Goal: Information Seeking & Learning: Understand process/instructions

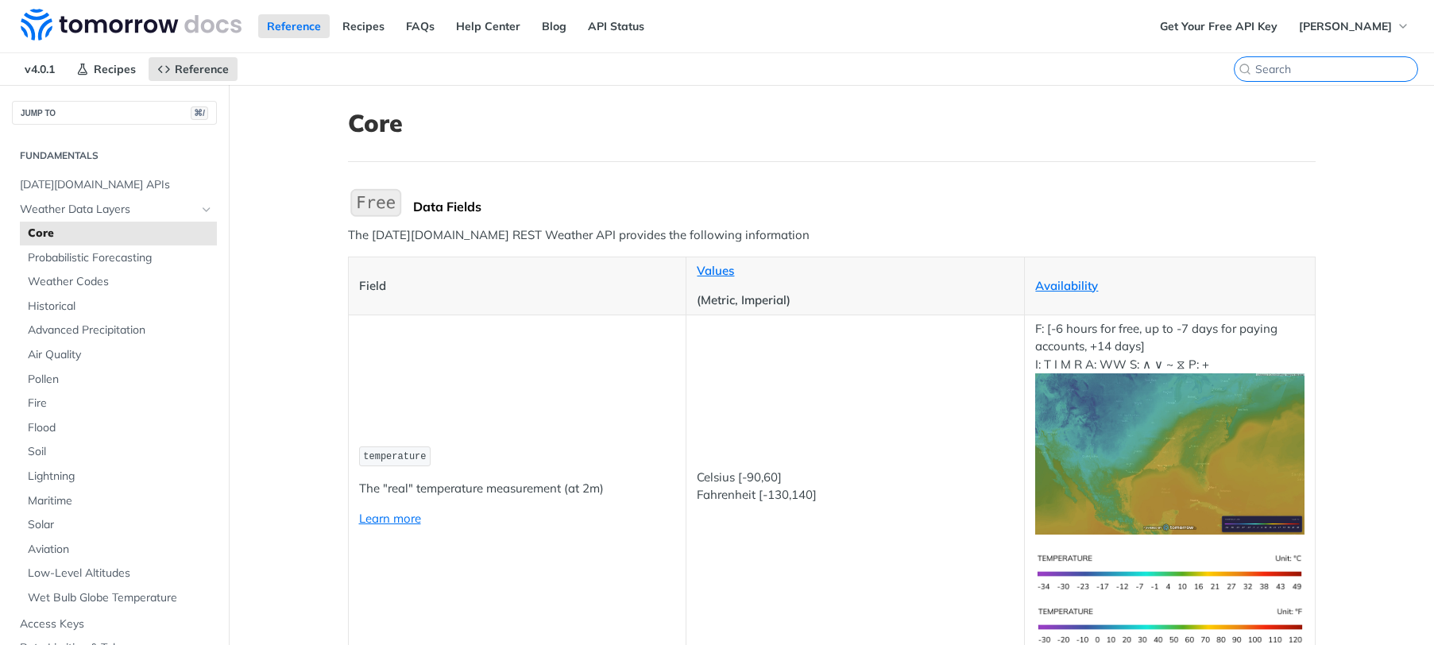
click at [1335, 72] on input "search" at bounding box center [1336, 69] width 162 height 14
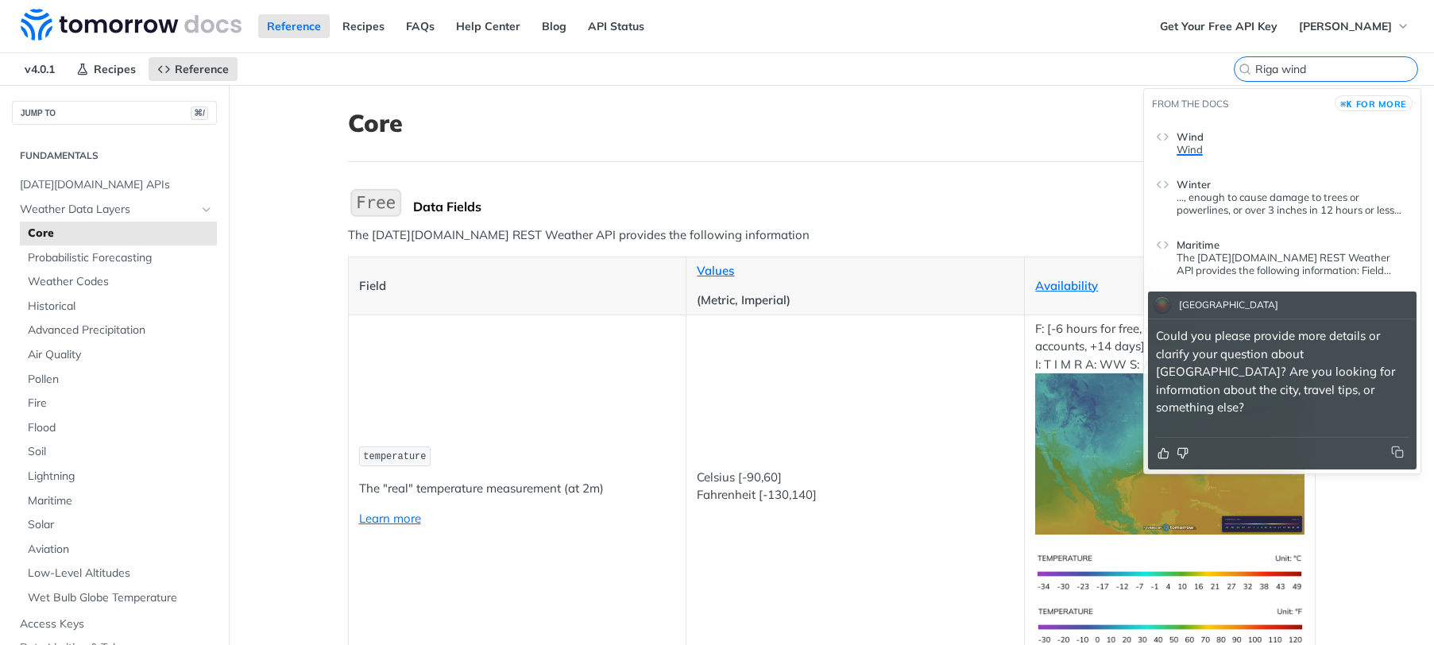
type input "Riga wind"
click at [907, 75] on nav "v4.0.1 Recipes Reference" at bounding box center [647, 69] width 1294 height 32
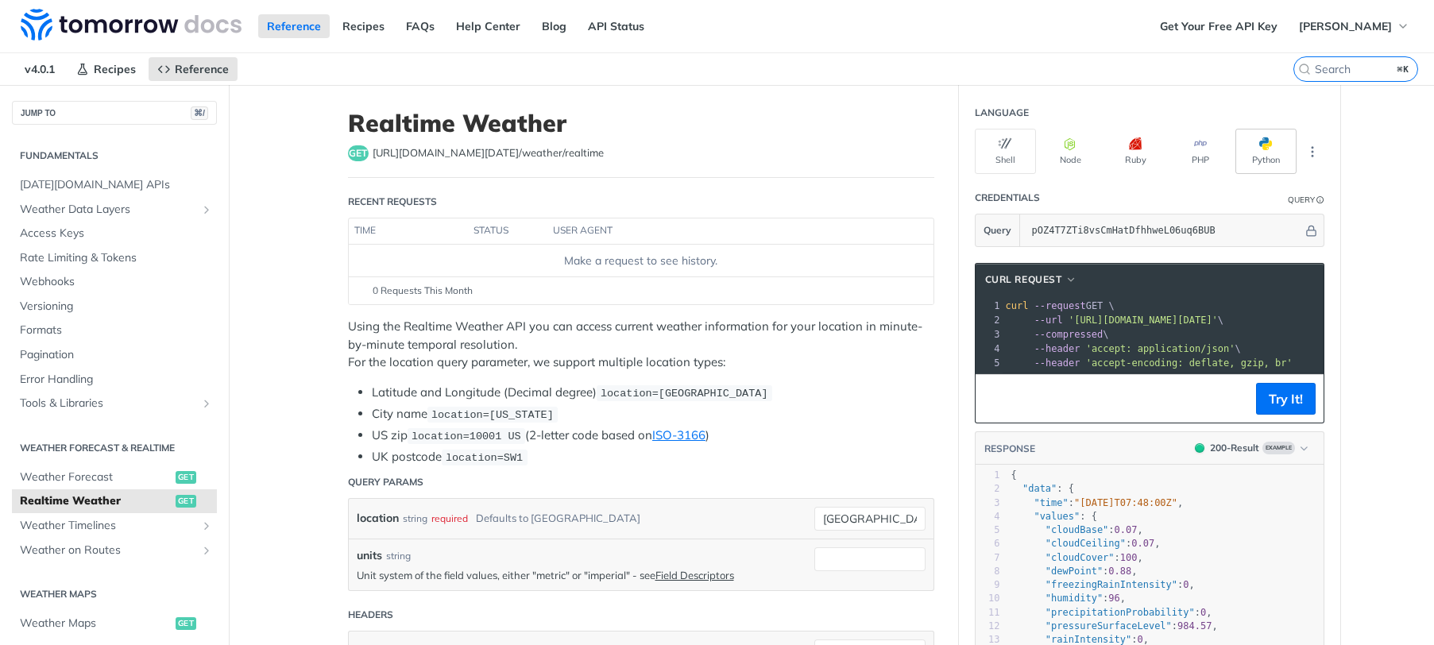
click at [1264, 155] on button "Python" at bounding box center [1266, 151] width 61 height 45
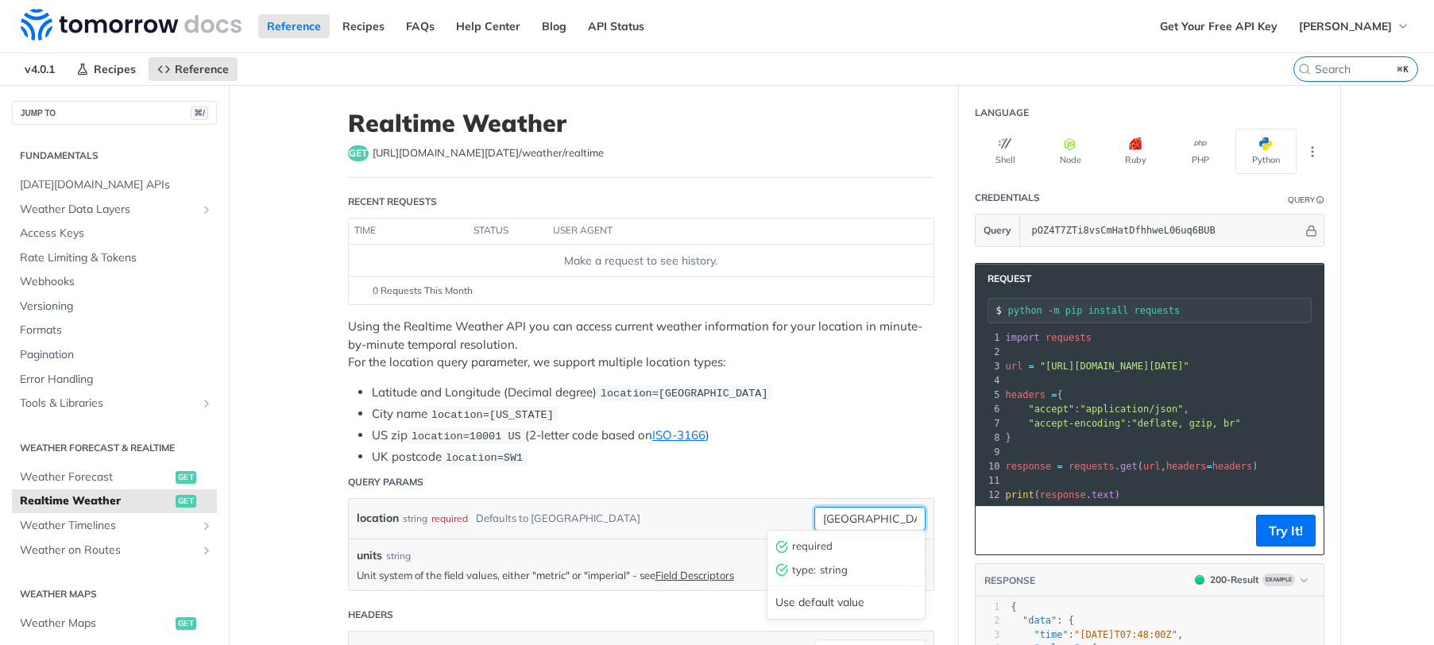
click at [880, 516] on input "toronto" at bounding box center [869, 519] width 111 height 24
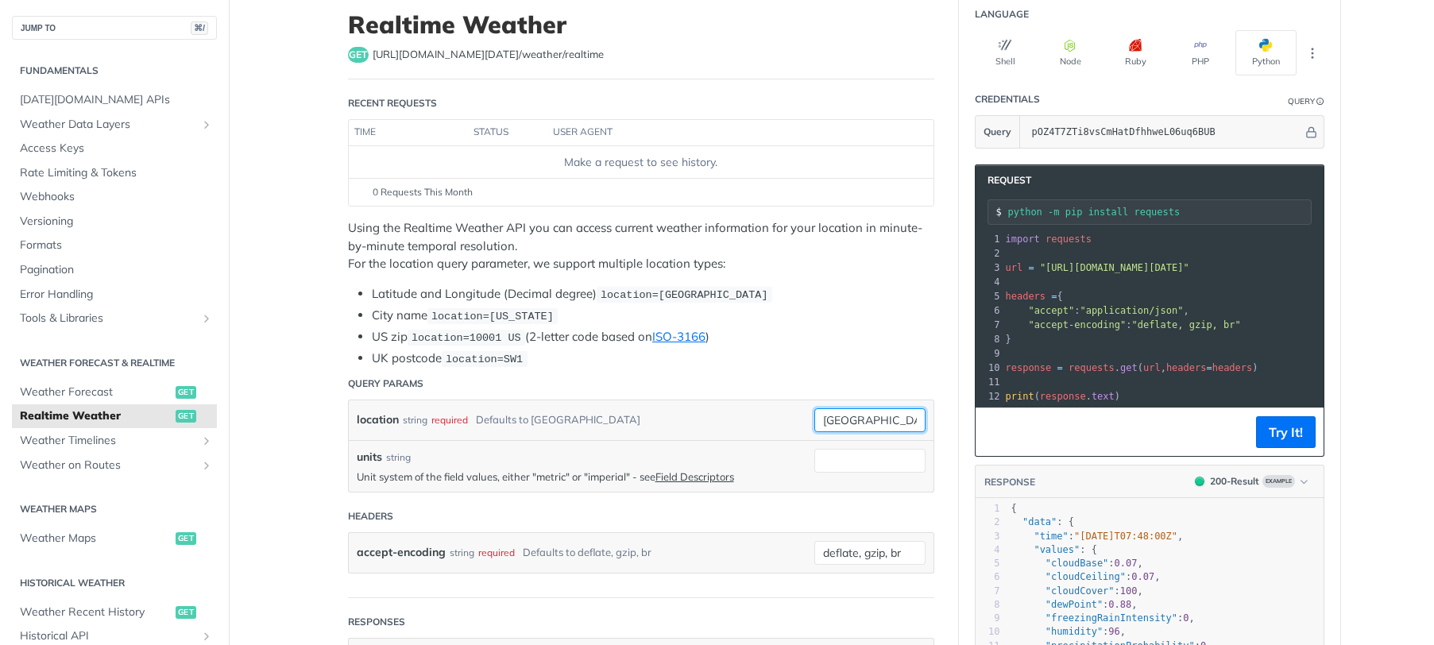
scroll to position [103, 0]
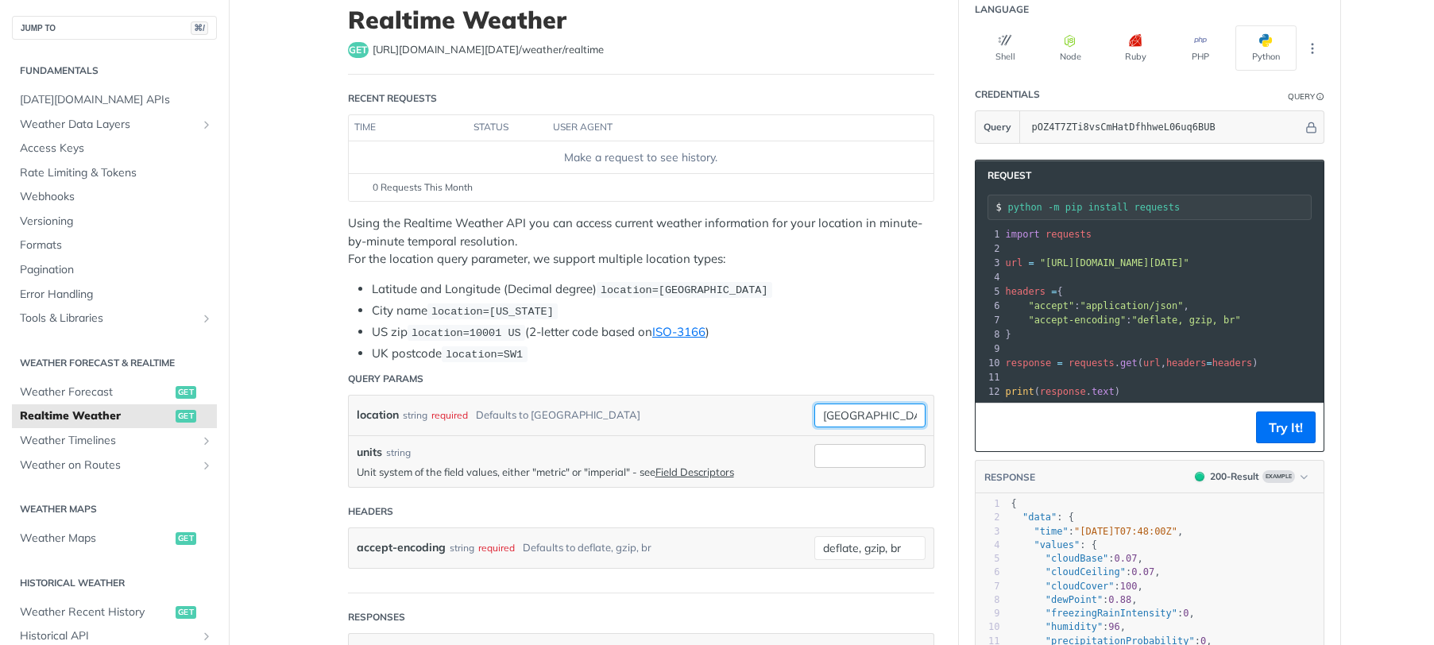
type input "Riga"
click at [850, 455] on input "units" at bounding box center [869, 456] width 111 height 24
type input "metric"
click at [737, 517] on header "Headers" at bounding box center [641, 512] width 586 height 32
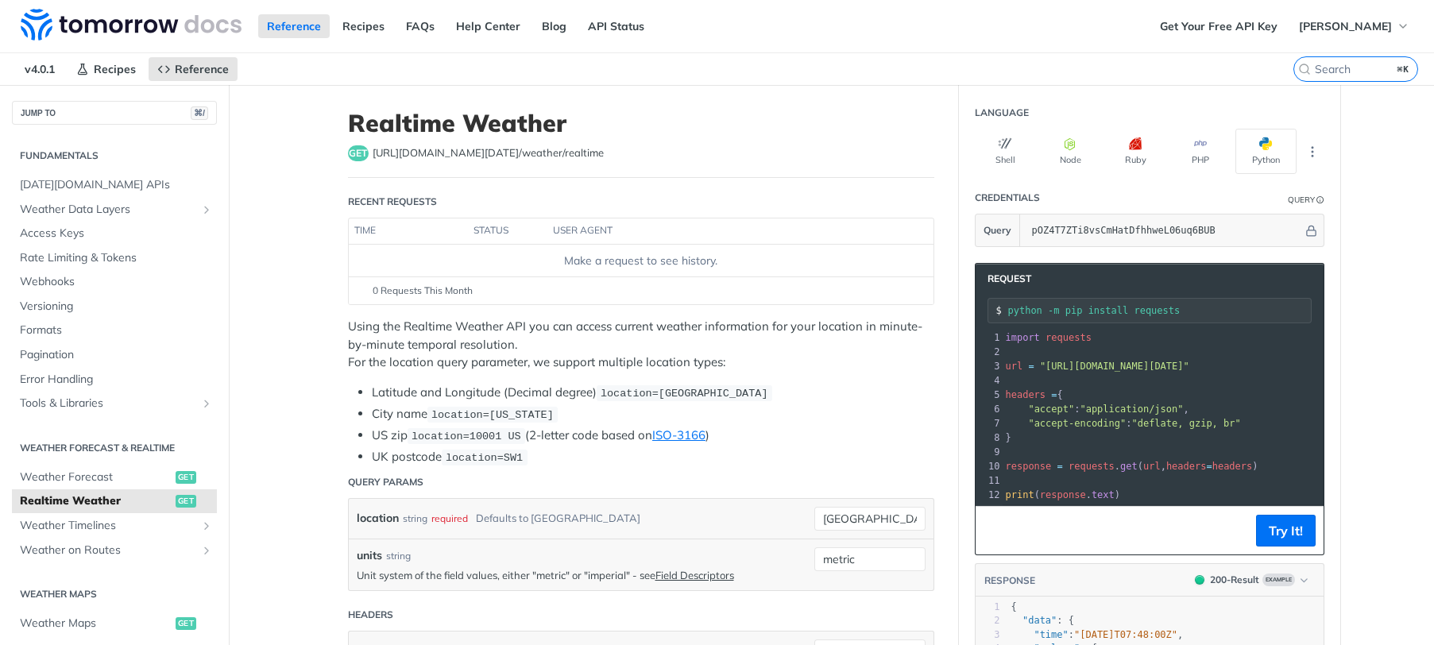
scroll to position [0, 0]
click at [1290, 532] on button "Try It!" at bounding box center [1286, 531] width 60 height 32
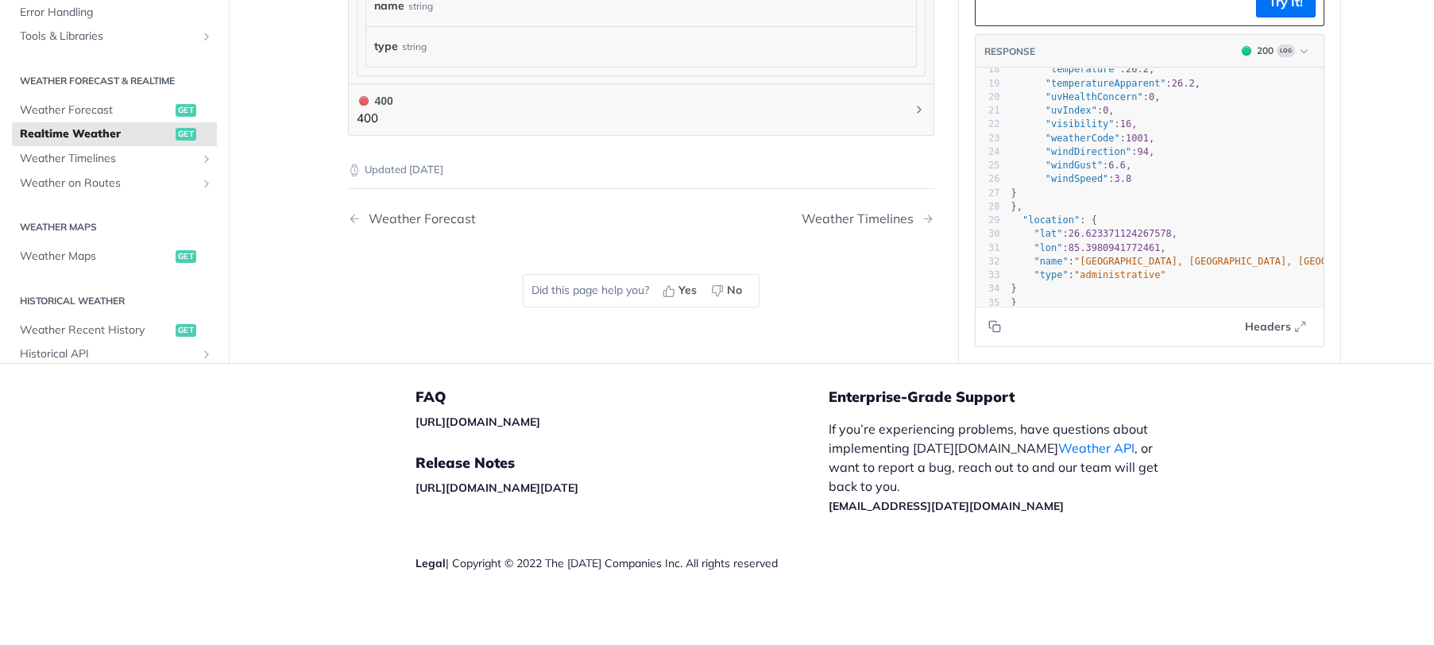
scroll to position [1141, 0]
click at [138, 127] on span "Realtime Weather" at bounding box center [96, 135] width 152 height 16
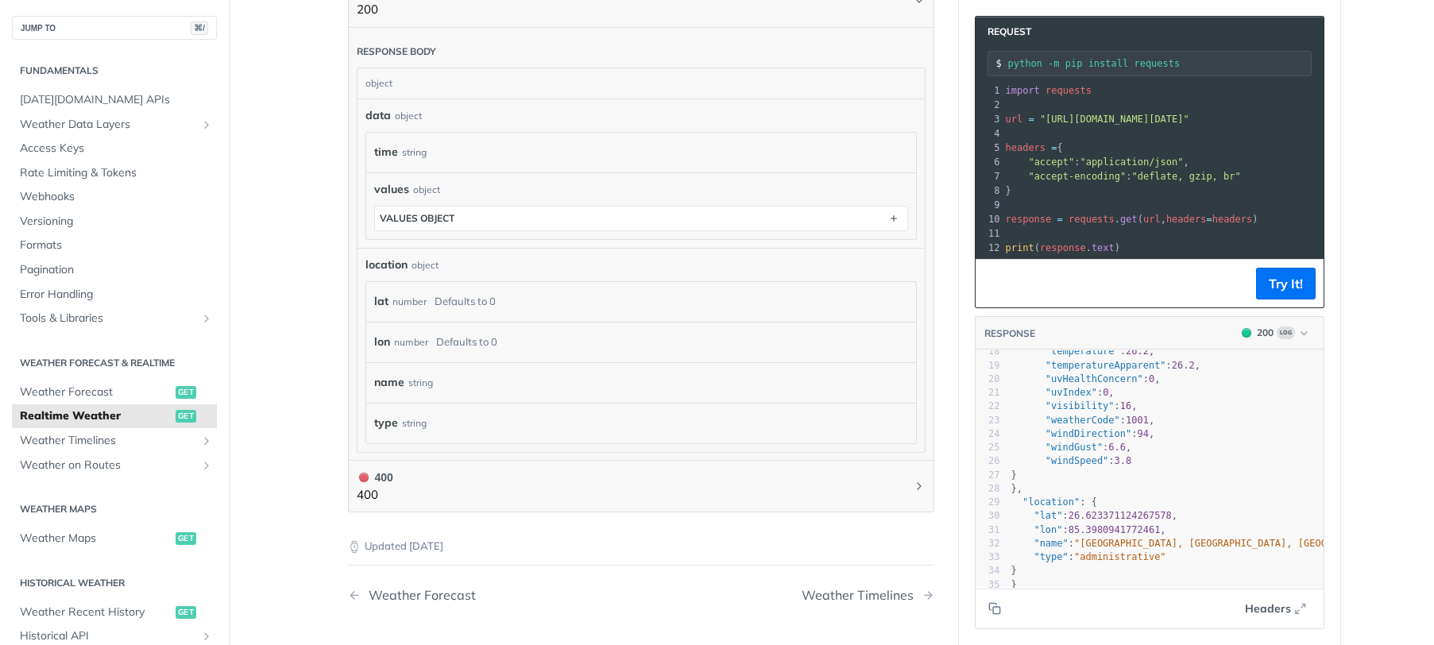
scroll to position [749, 0]
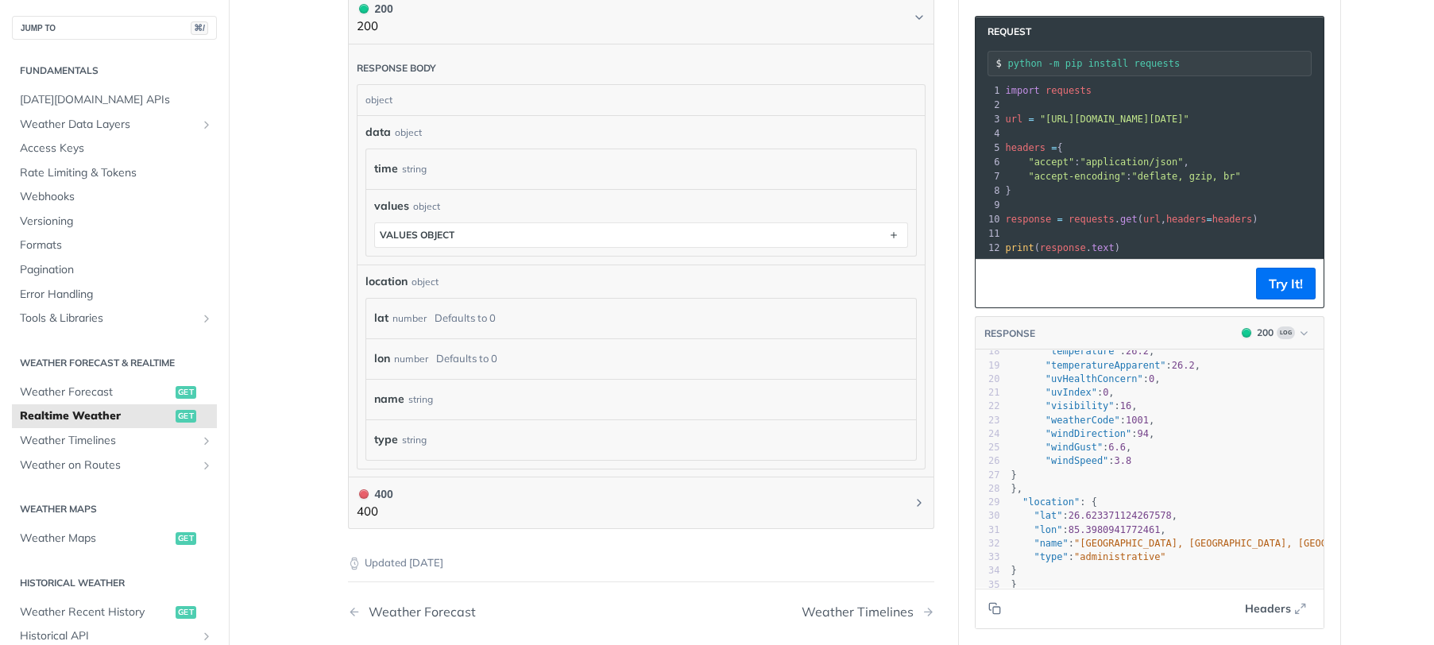
click at [393, 166] on label "time" at bounding box center [386, 168] width 24 height 23
click at [458, 169] on div "time string" at bounding box center [641, 169] width 534 height 24
click at [432, 238] on button "values object" at bounding box center [641, 235] width 532 height 24
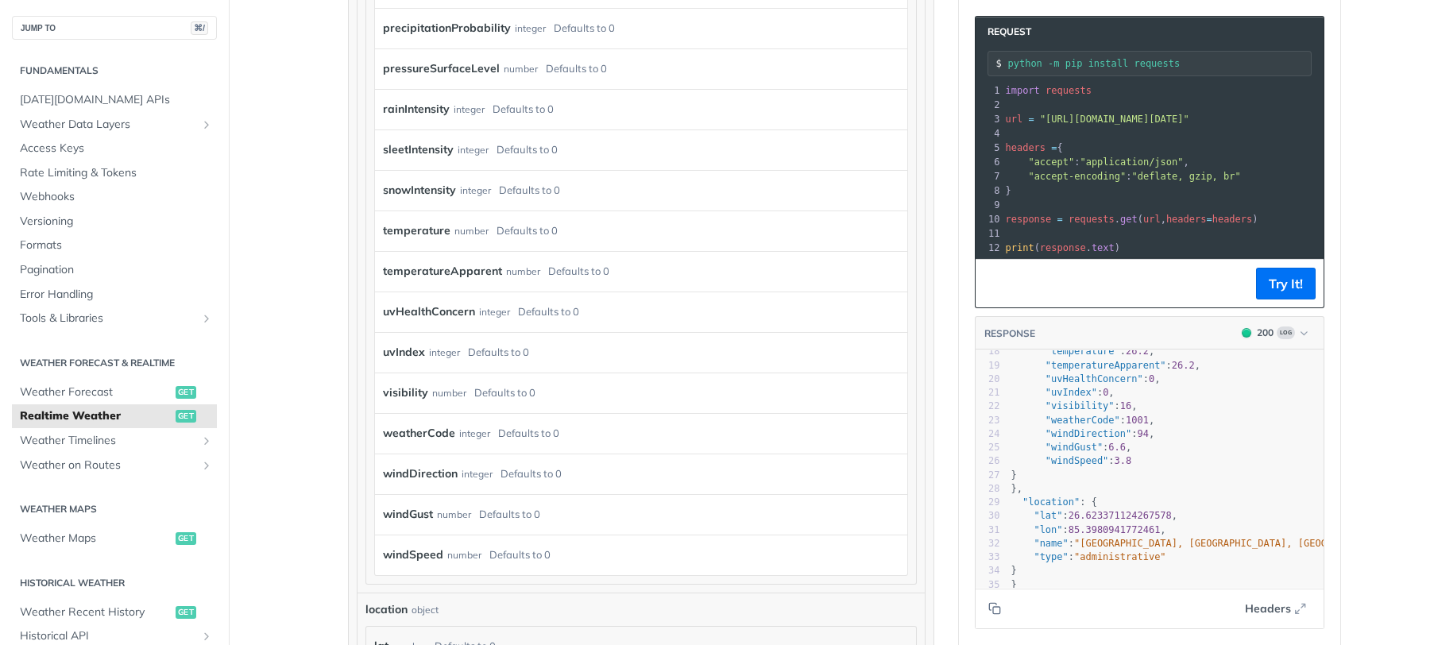
scroll to position [1232, 0]
click at [424, 548] on label "windSpeed" at bounding box center [413, 554] width 60 height 23
click at [408, 548] on label "windSpeed" at bounding box center [413, 554] width 60 height 23
click at [451, 555] on div "number" at bounding box center [464, 555] width 34 height 23
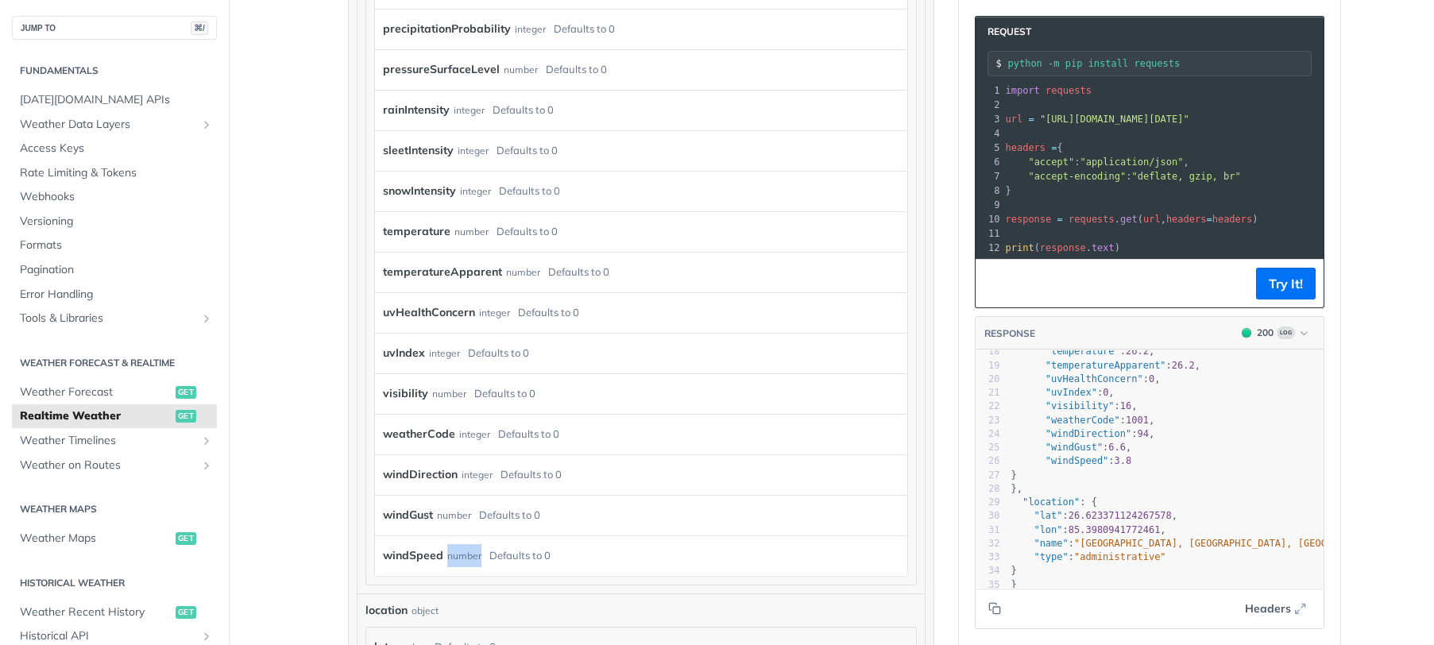
click at [451, 555] on div "number" at bounding box center [464, 555] width 34 height 23
click at [404, 547] on label "windSpeed" at bounding box center [413, 555] width 60 height 23
copy label "windSpeed"
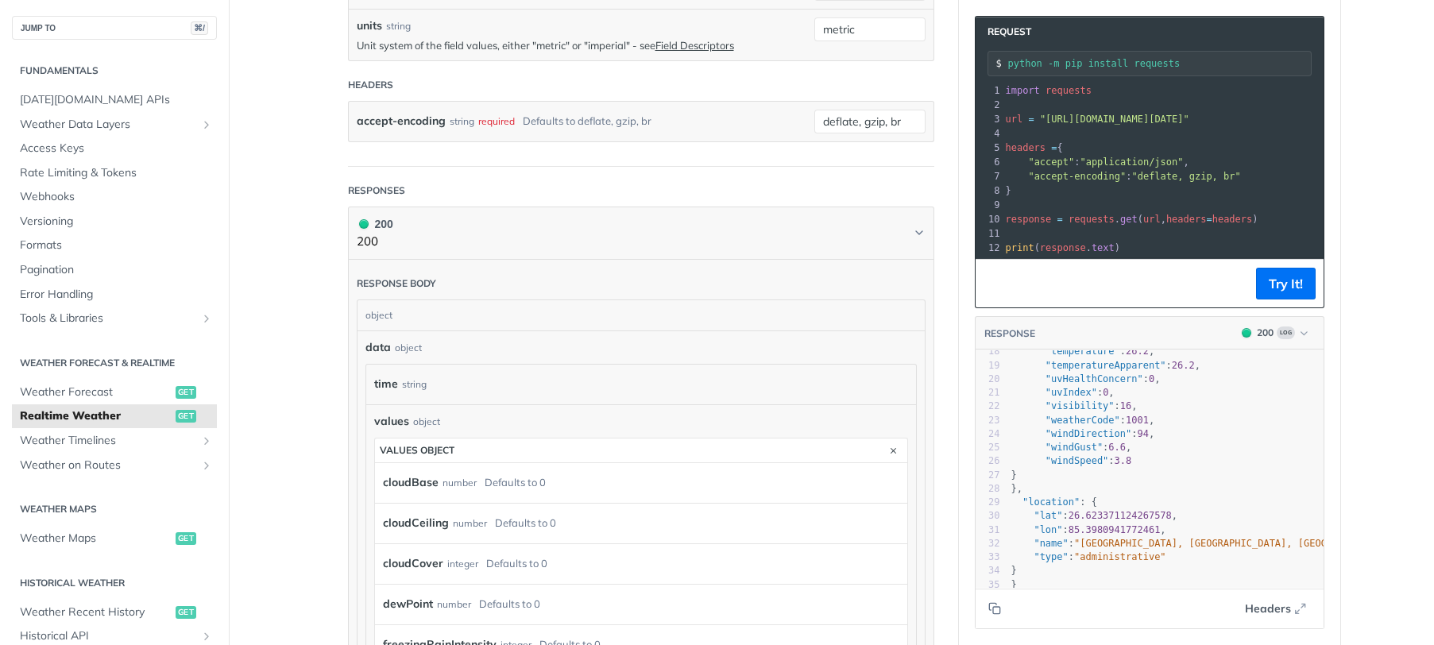
scroll to position [525, 0]
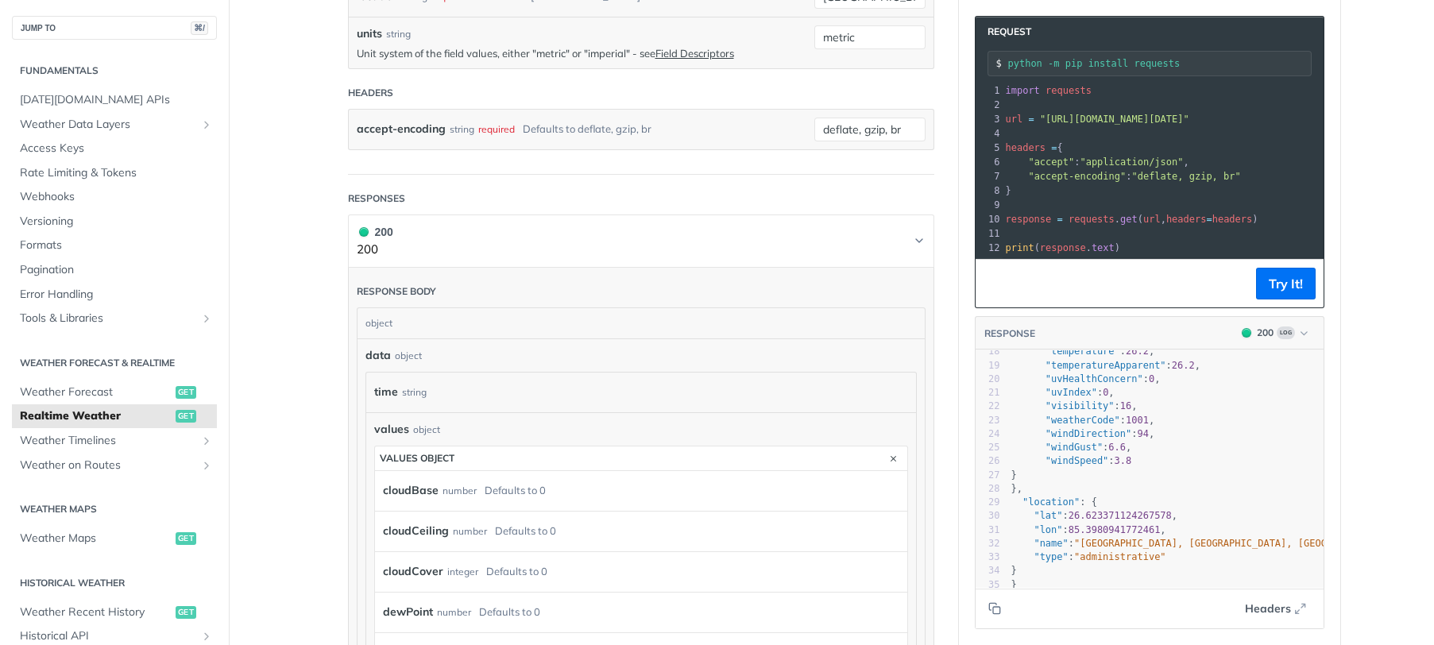
click at [911, 238] on button "200 200" at bounding box center [641, 241] width 569 height 36
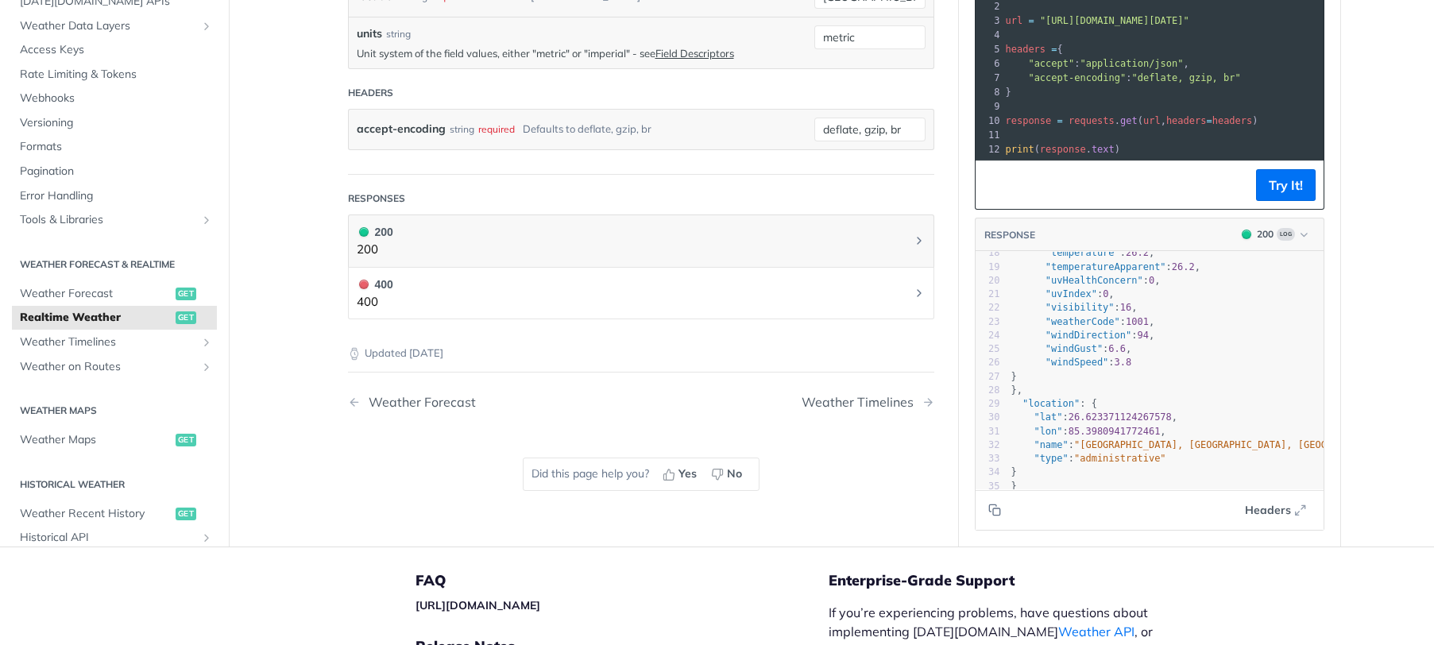
click at [918, 291] on icon "Chevron" at bounding box center [919, 293] width 3 height 6
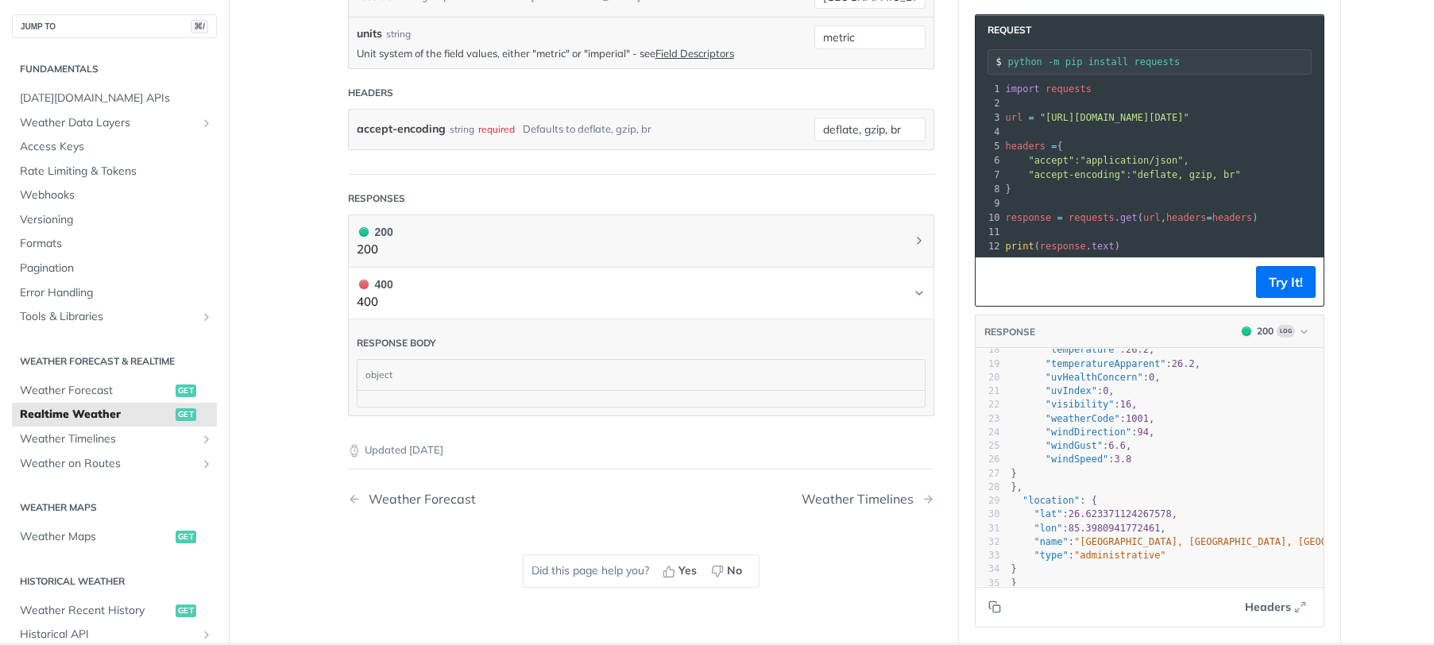
click at [918, 291] on icon "Chevron" at bounding box center [919, 293] width 13 height 13
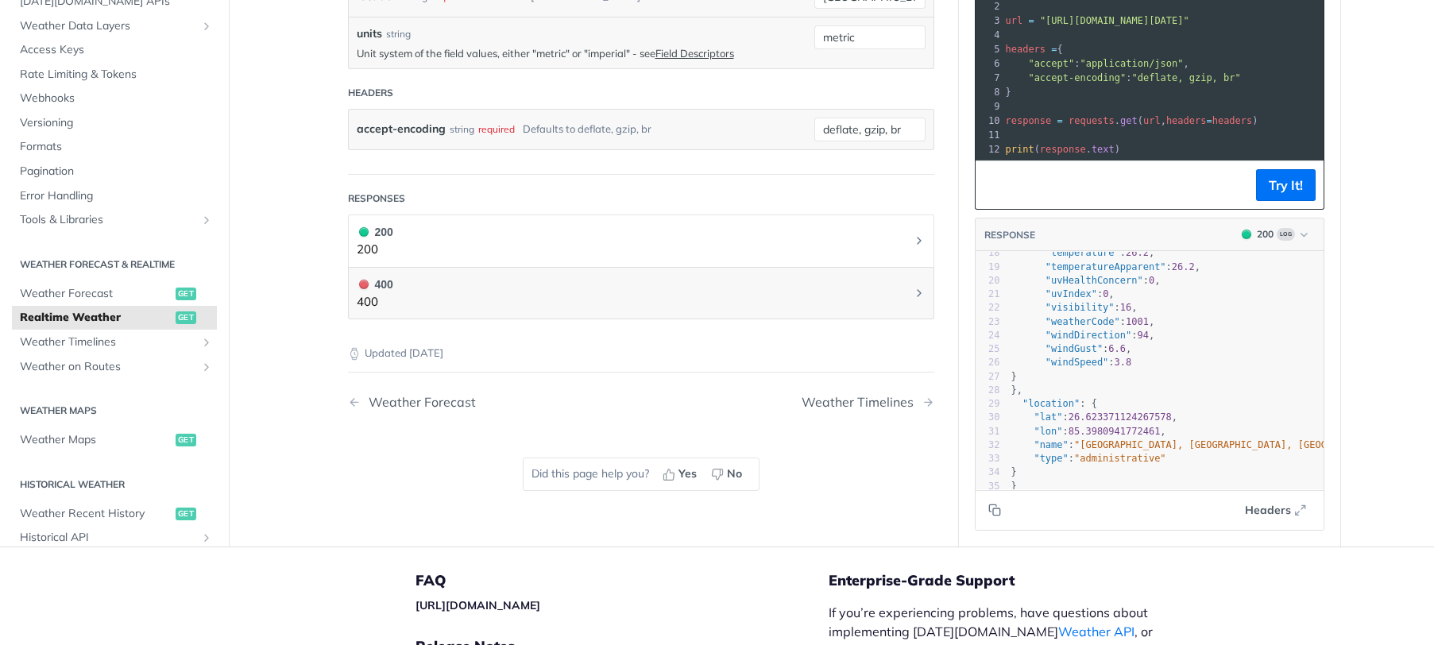
click at [916, 237] on icon "Chevron" at bounding box center [919, 240] width 13 height 13
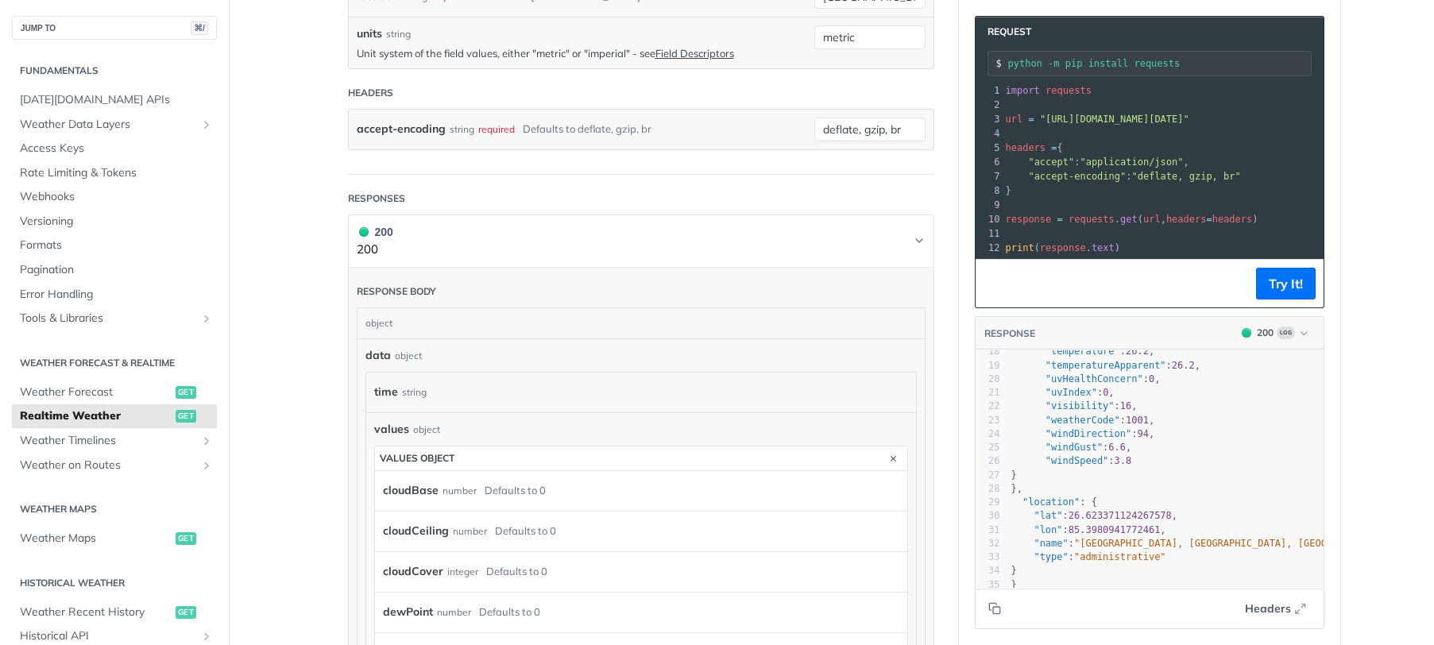
click at [917, 235] on icon "Chevron" at bounding box center [919, 240] width 13 height 13
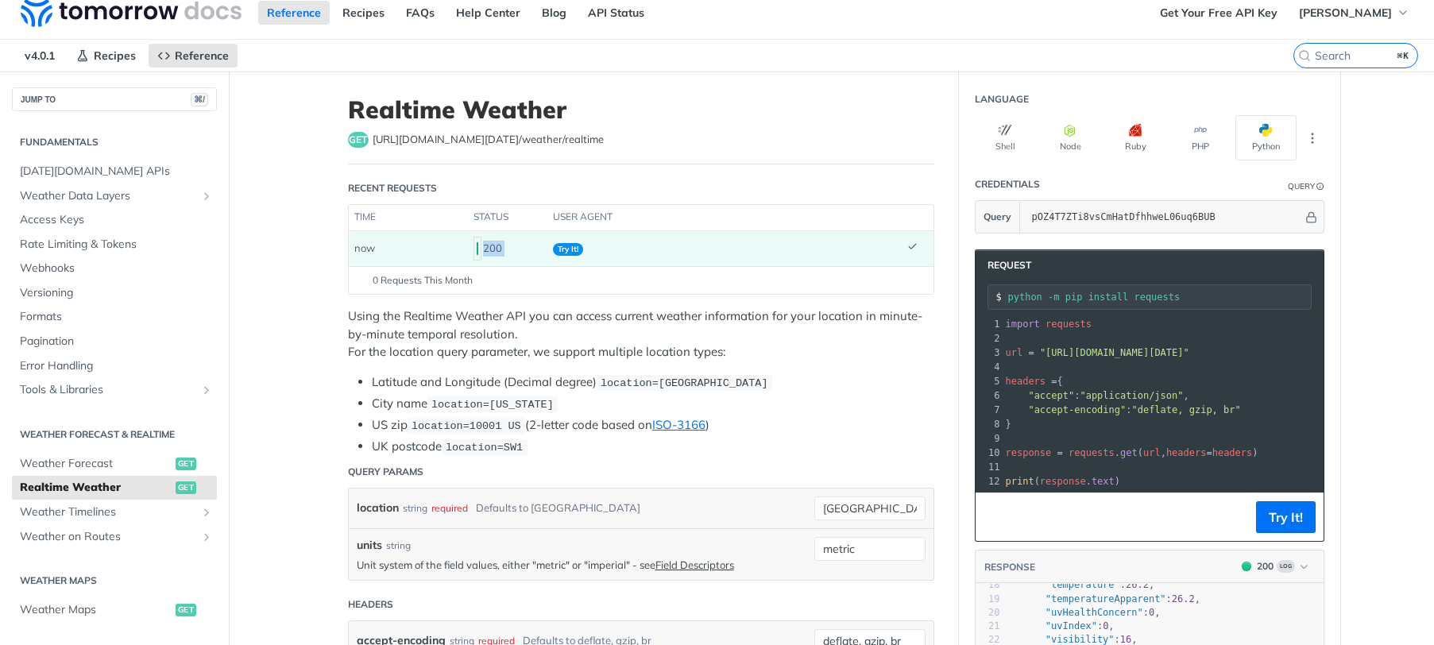
scroll to position [4, 0]
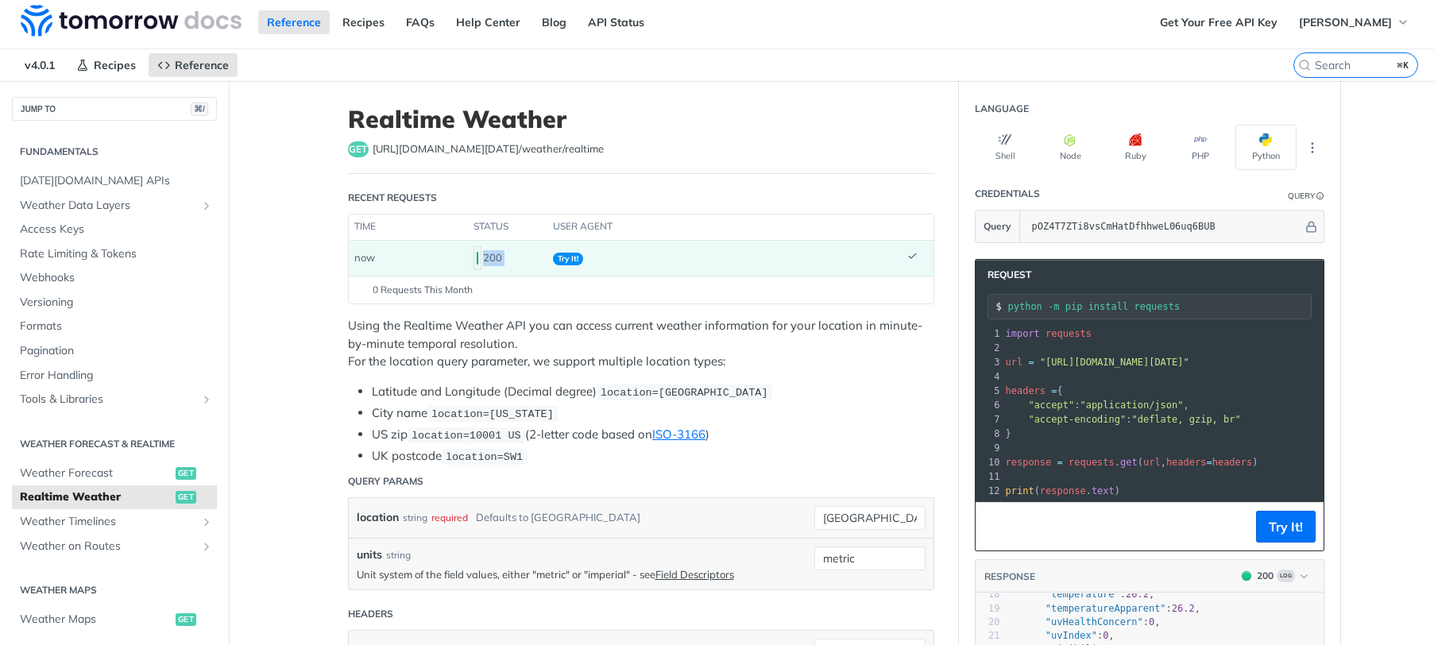
drag, startPoint x: 480, startPoint y: 250, endPoint x: 582, endPoint y: 252, distance: 101.7
click at [582, 252] on tr "now 200 Try It!" at bounding box center [641, 258] width 585 height 35
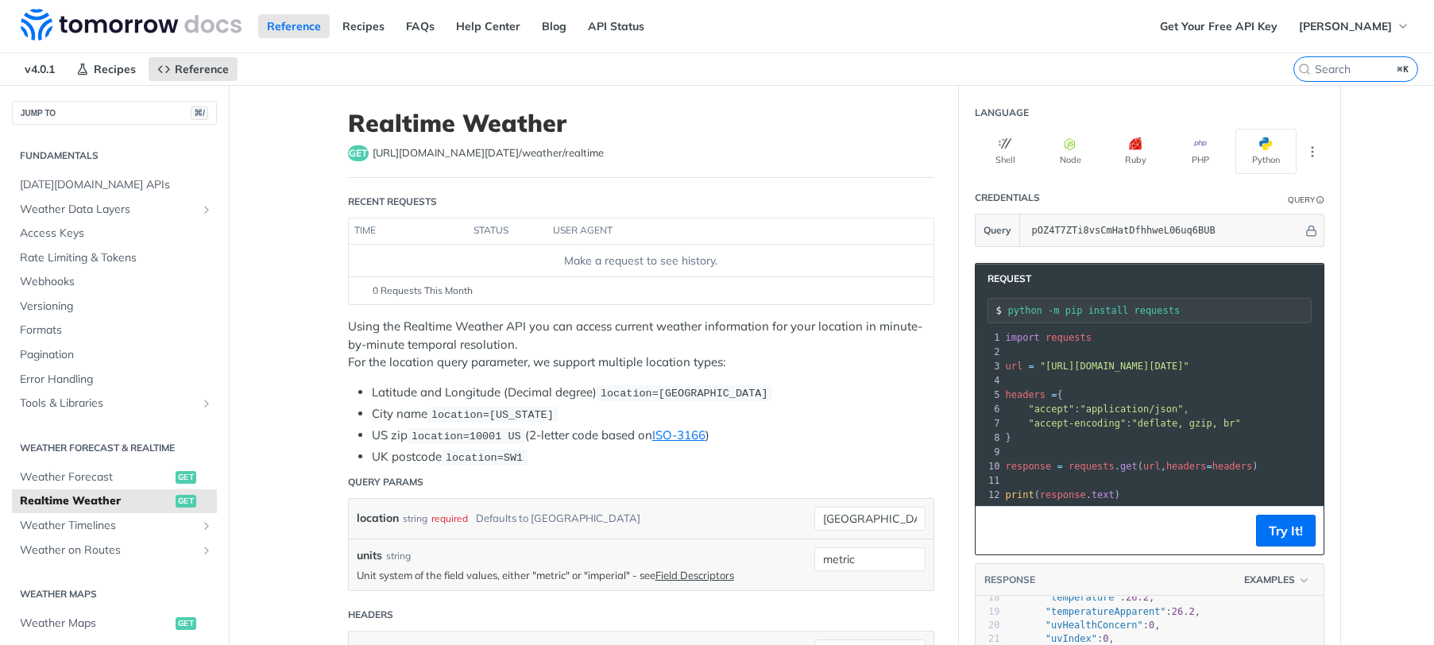
scroll to position [0, 0]
click at [410, 153] on span "https://api.tomorrow.io/v4 /weather/realtime" at bounding box center [488, 153] width 231 height 16
click at [362, 153] on span "get" at bounding box center [358, 153] width 21 height 16
click at [311, 20] on link "Reference" at bounding box center [294, 26] width 72 height 24
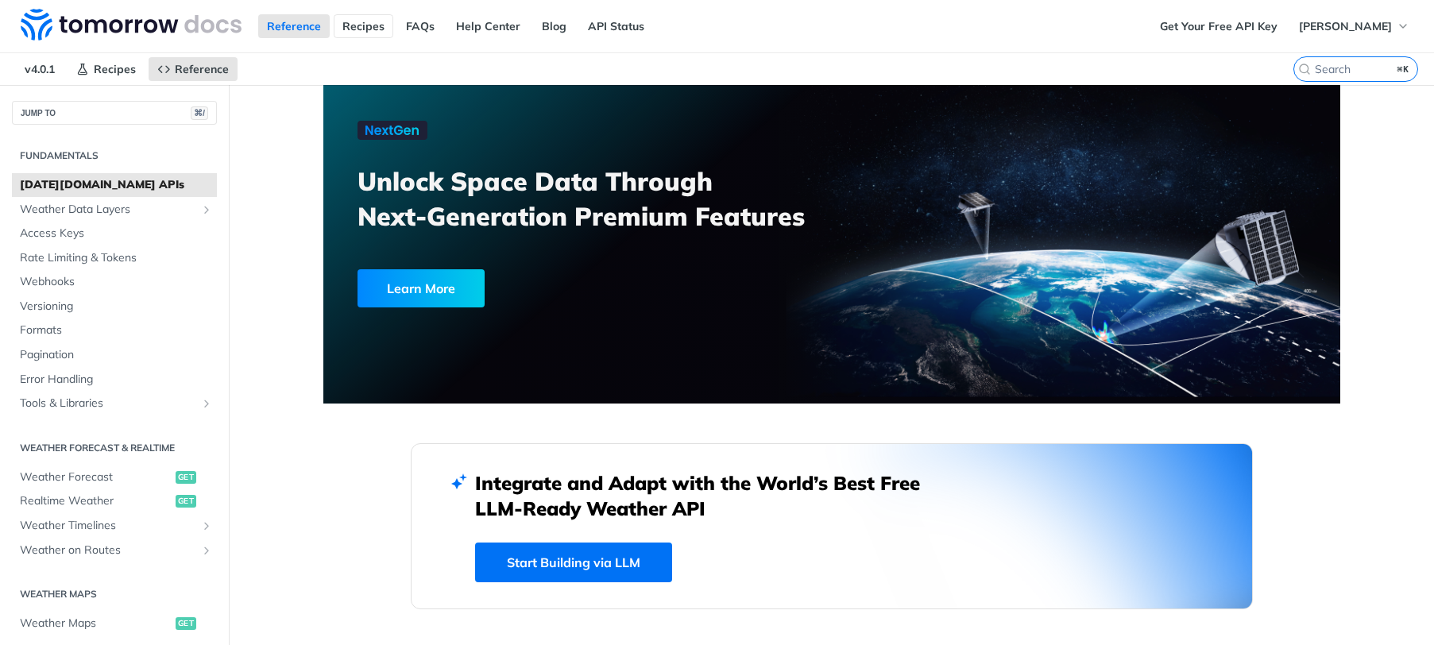
click at [359, 26] on link "Recipes" at bounding box center [364, 26] width 60 height 24
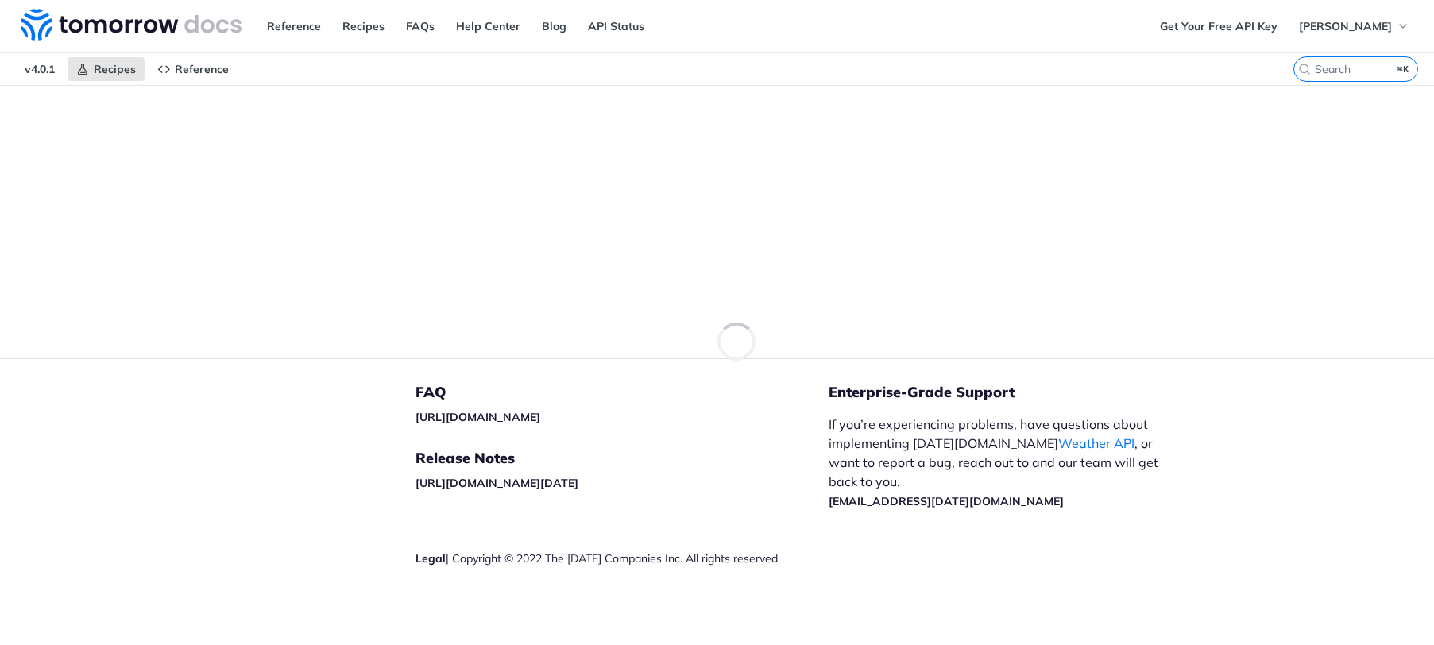
click at [110, 23] on img at bounding box center [131, 25] width 221 height 32
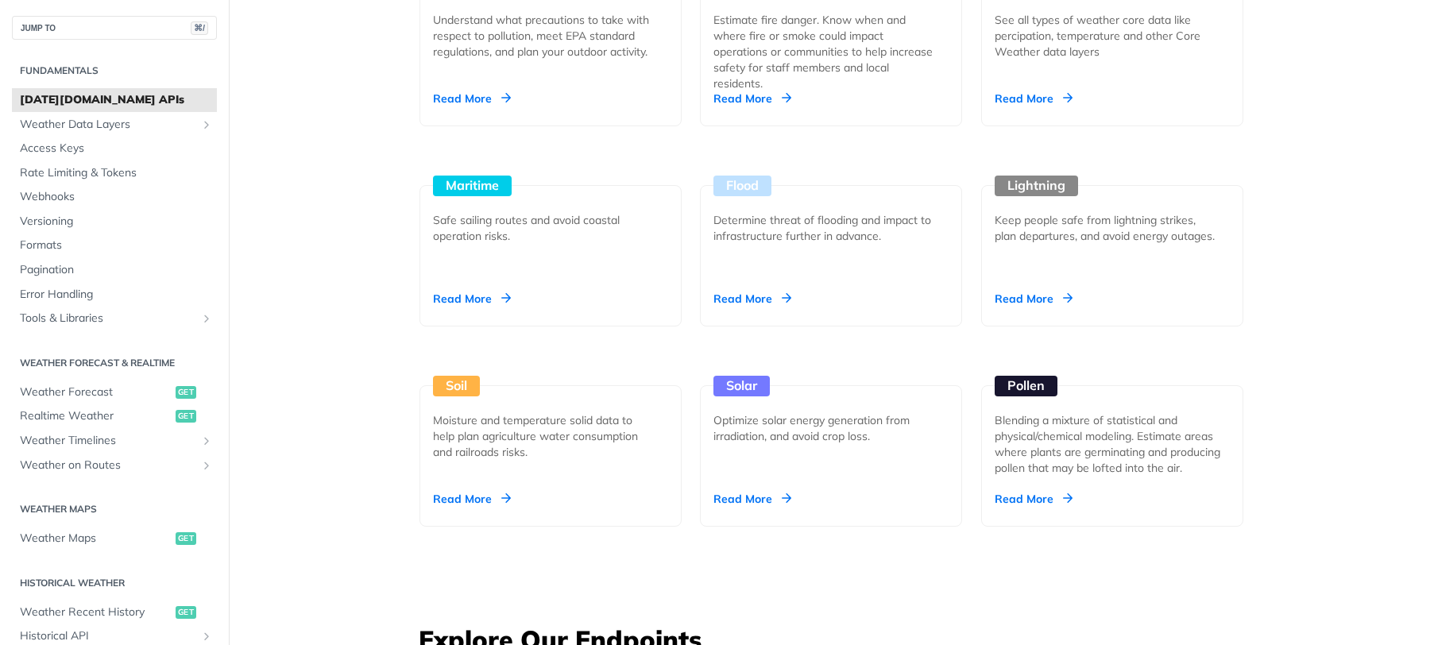
scroll to position [1448, 0]
